Goal: Task Accomplishment & Management: Manage account settings

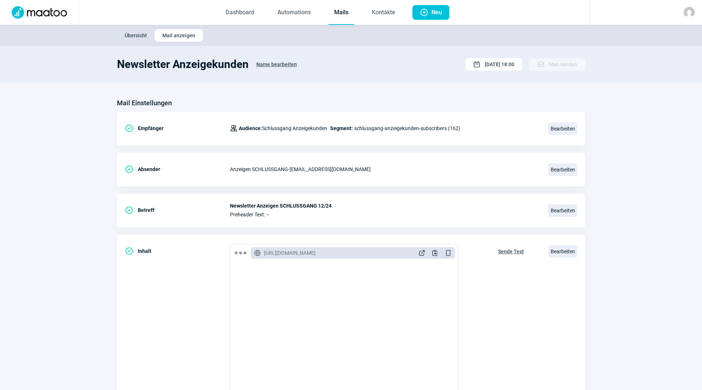
click at [53, 8] on img at bounding box center [39, 12] width 64 height 12
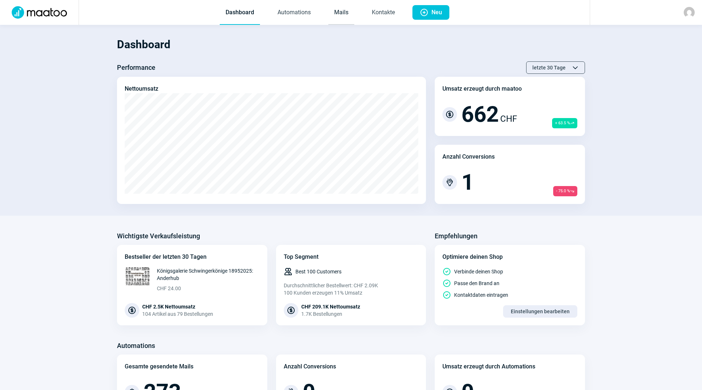
click at [336, 10] on link "Mails" at bounding box center [341, 13] width 26 height 24
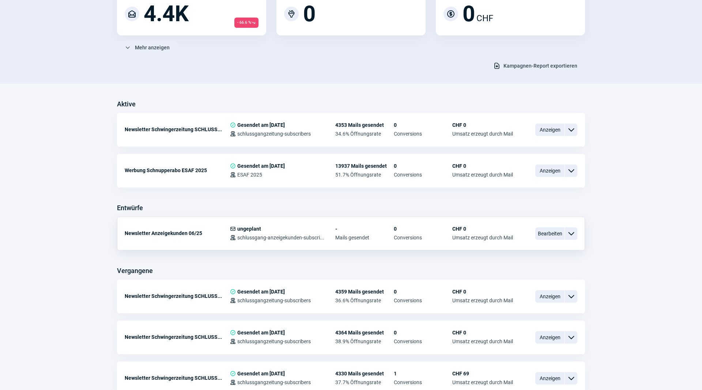
scroll to position [112, 0]
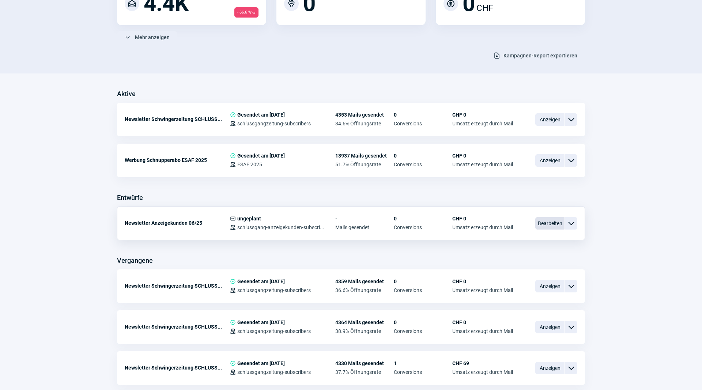
click at [549, 224] on span "Bearbeiten" at bounding box center [549, 223] width 29 height 12
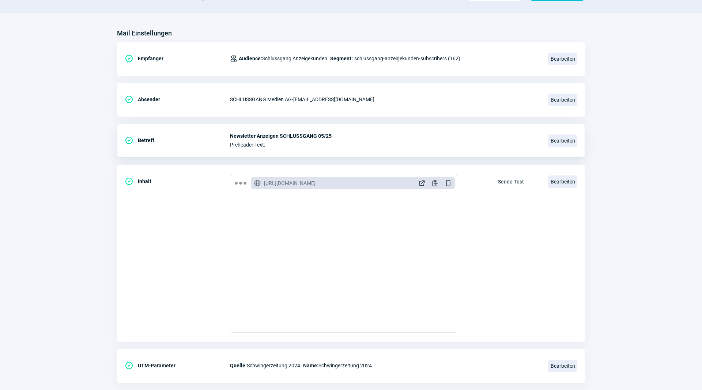
scroll to position [84, 0]
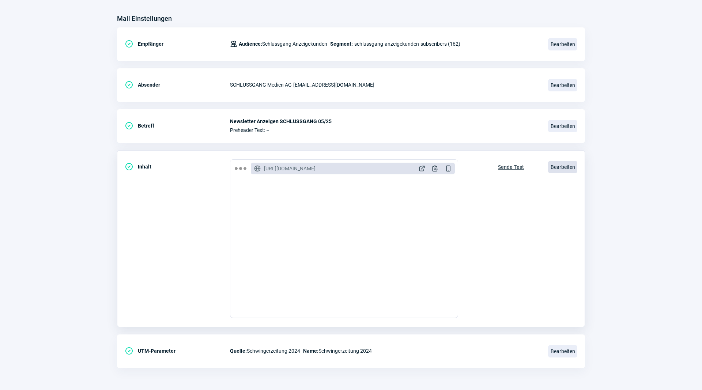
click at [568, 170] on span "Bearbeiten" at bounding box center [562, 167] width 29 height 12
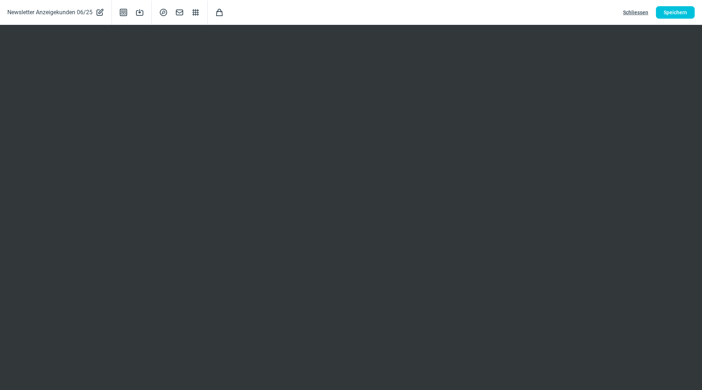
click at [642, 12] on span "Schliessen" at bounding box center [635, 13] width 25 height 12
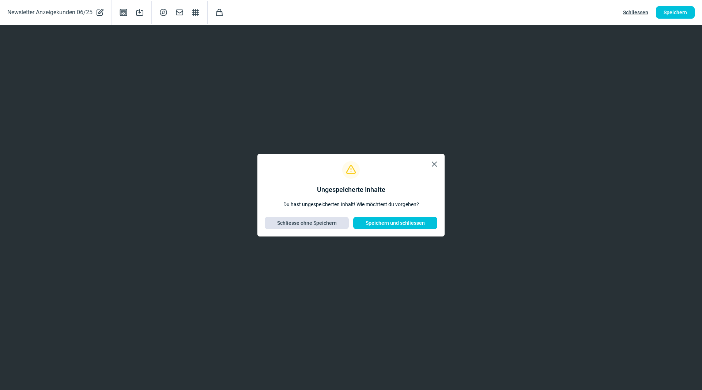
click at [331, 222] on span "Schliesse ohne Speichern" at bounding box center [307, 223] width 60 height 12
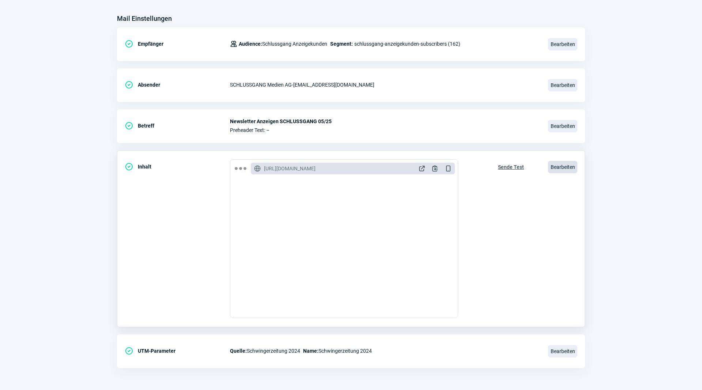
click at [567, 168] on span "Bearbeiten" at bounding box center [562, 167] width 29 height 12
